Goal: Use online tool/utility: Utilize a website feature to perform a specific function

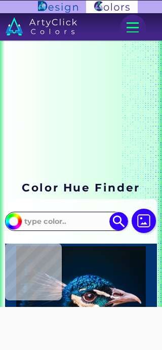
scroll to position [72, 0]
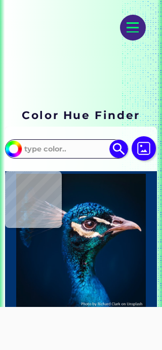
click at [135, 25] on div at bounding box center [133, 28] width 26 height 26
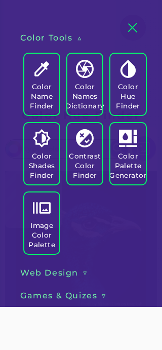
click at [133, 26] on div at bounding box center [133, 28] width 26 height 26
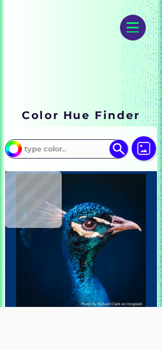
click at [146, 148] on img at bounding box center [144, 148] width 24 height 24
click at [0, 0] on input "file" at bounding box center [0, 0] width 0 height 0
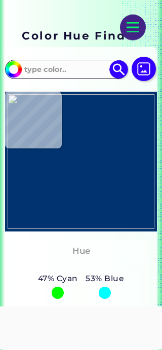
type input "#887876"
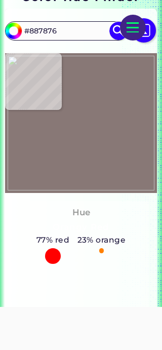
scroll to position [193, 0]
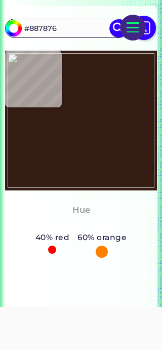
type input "#351d13"
type input "#351D13"
type input "#160f0b"
type input "#160F0B"
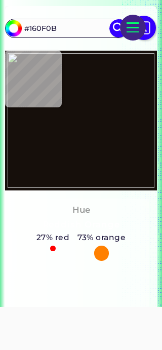
type input "#685c4f"
type input "#685C4F"
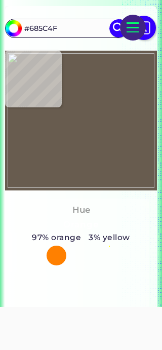
type input "#6b5649"
type input "#6B5649"
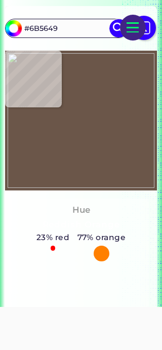
type input "#4f3d34"
type input "#4F3D34"
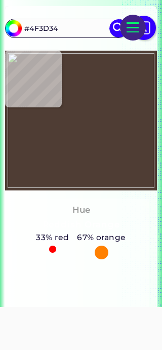
type input "#412418"
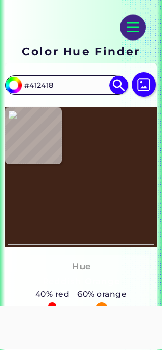
click at [126, 30] on div at bounding box center [133, 28] width 26 height 26
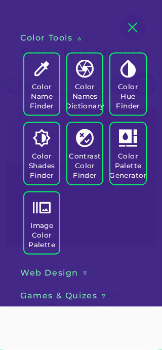
scroll to position [136, 0]
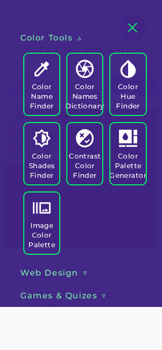
click at [38, 158] on h5 "Color Shades Finder" at bounding box center [41, 165] width 27 height 29
